Goal: Navigation & Orientation: Find specific page/section

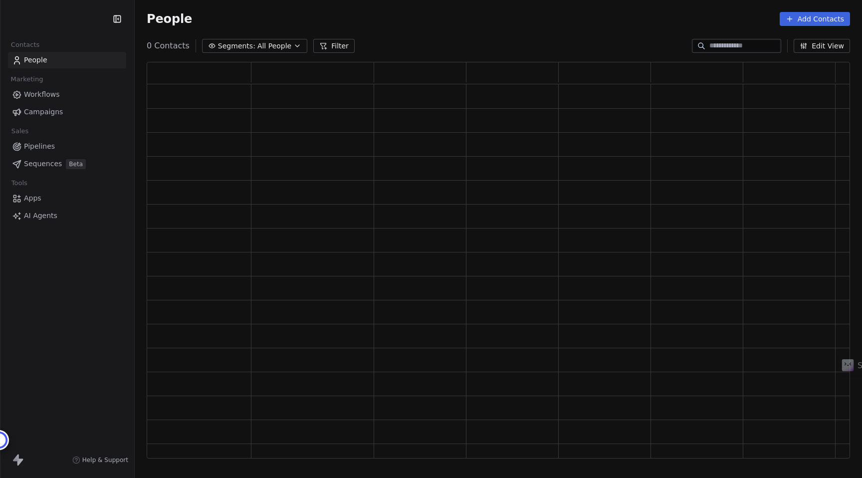
scroll to position [396, 703]
click at [849, 465] on div "Open Intercom Messenger" at bounding box center [840, 456] width 26 height 26
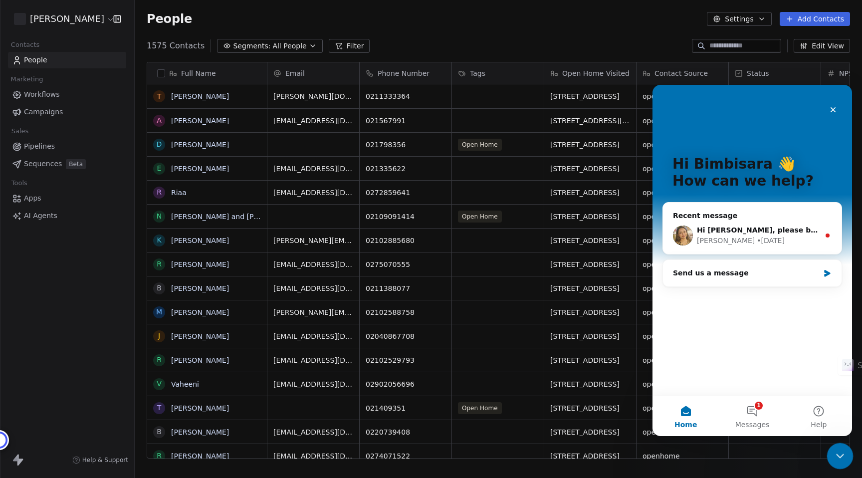
scroll to position [420, 727]
click at [781, 234] on div "Hi [PERSON_NAME], please be informed that I am checking this with our dev team …" at bounding box center [758, 230] width 123 height 10
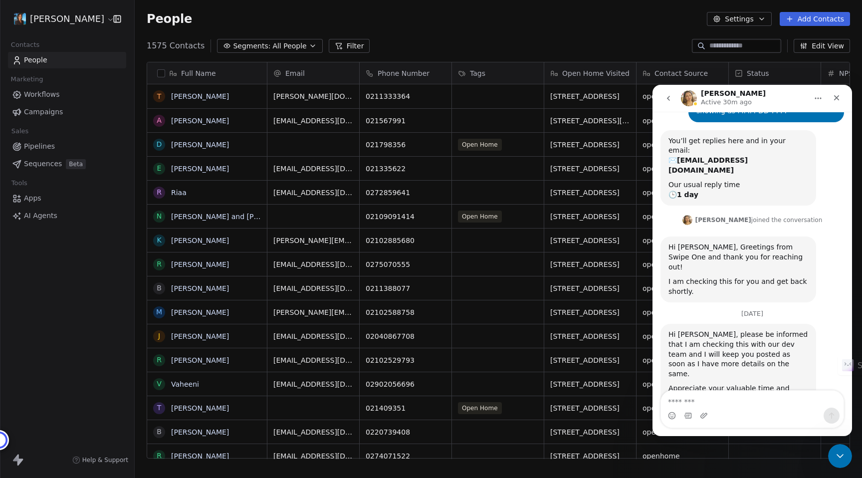
scroll to position [75, 0]
click at [762, 397] on textarea "Message…" at bounding box center [752, 398] width 183 height 17
type textarea "**********"
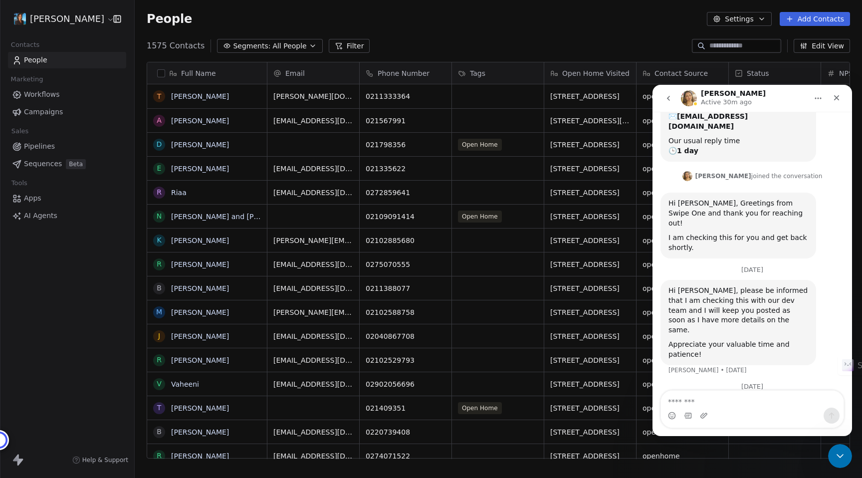
scroll to position [118, 0]
click at [837, 97] on icon "Close" at bounding box center [836, 97] width 5 height 5
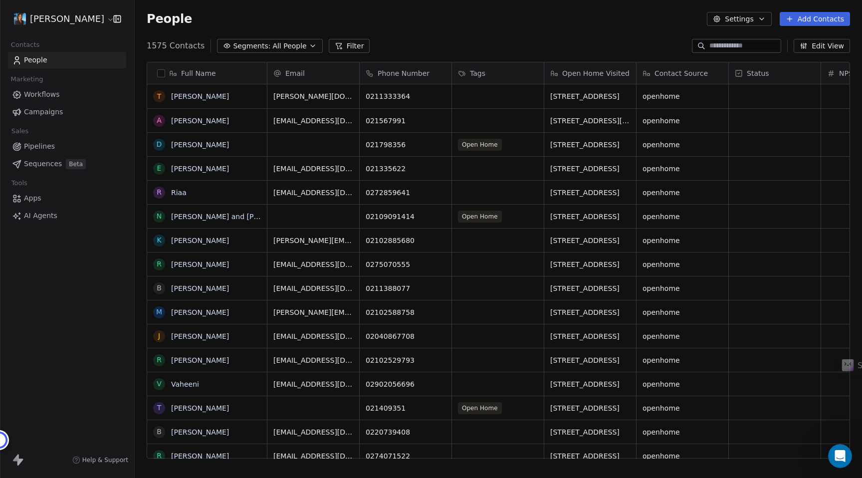
click at [83, 26] on html "[PERSON_NAME] Contacts People Marketing Workflows Campaigns Sales Pipelines Seq…" at bounding box center [431, 239] width 862 height 478
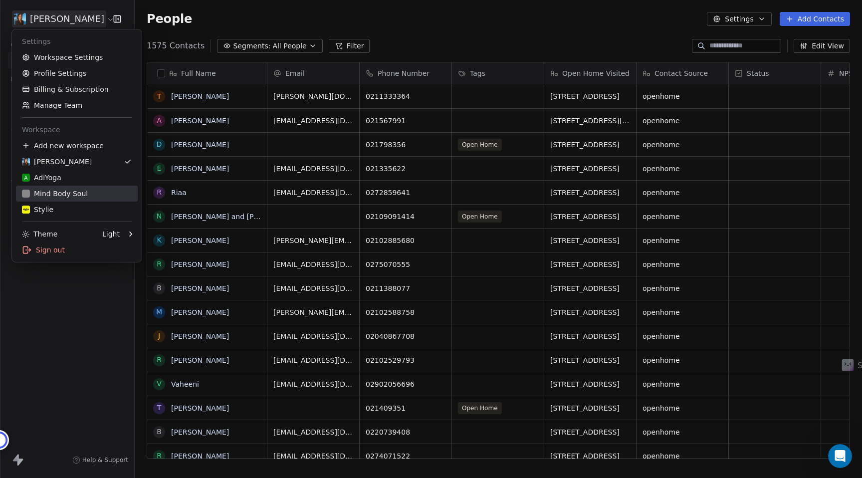
click at [59, 195] on div "Mind Body Soul" at bounding box center [55, 193] width 66 height 10
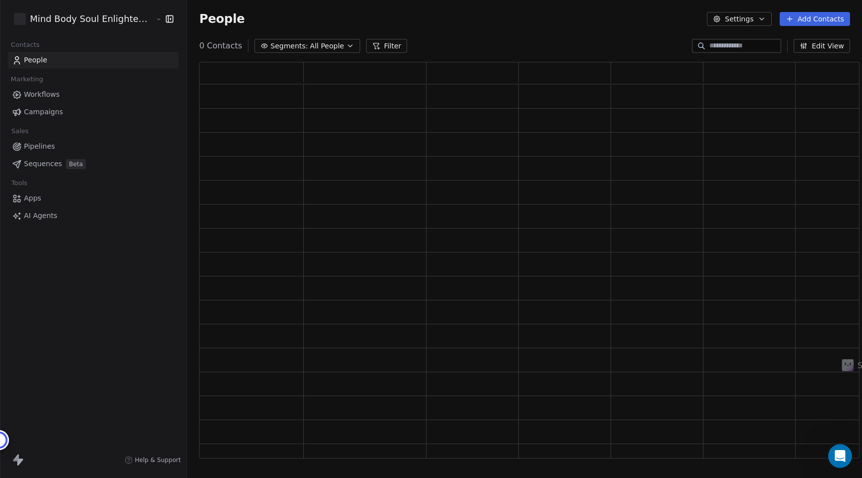
scroll to position [396, 660]
click at [46, 107] on span "Campaigns" at bounding box center [43, 112] width 39 height 10
